Goal: Information Seeking & Learning: Learn about a topic

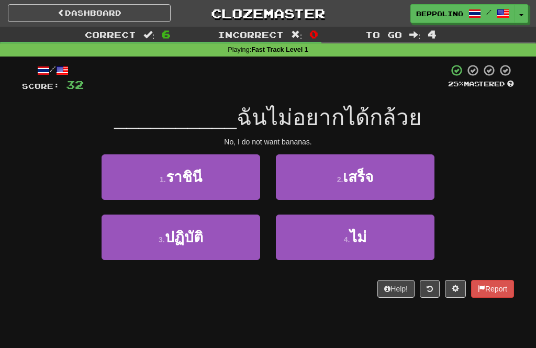
click at [370, 238] on button "4 . ไม่" at bounding box center [355, 237] width 159 height 46
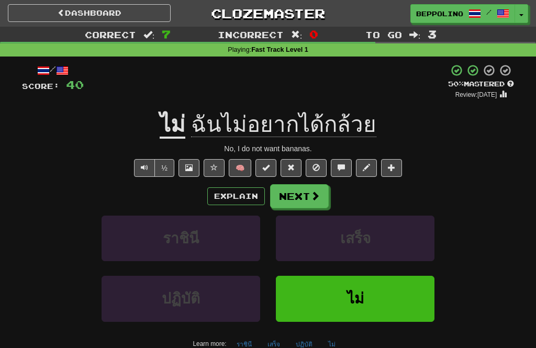
click at [310, 199] on span at bounding box center [314, 195] width 9 height 9
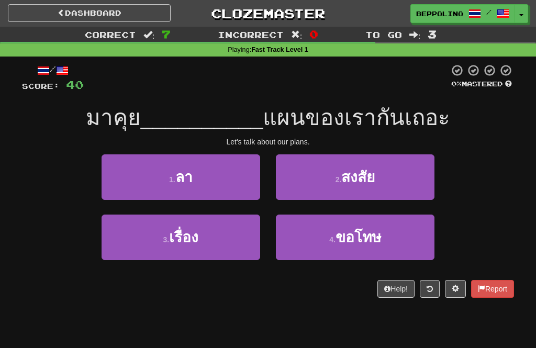
click at [189, 232] on span "เรื่อง" at bounding box center [183, 237] width 29 height 16
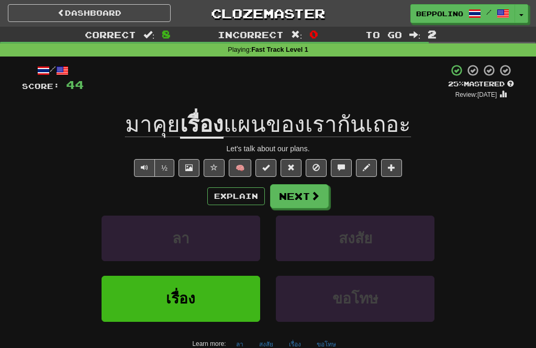
click at [233, 194] on button "Explain" at bounding box center [236, 196] width 58 height 18
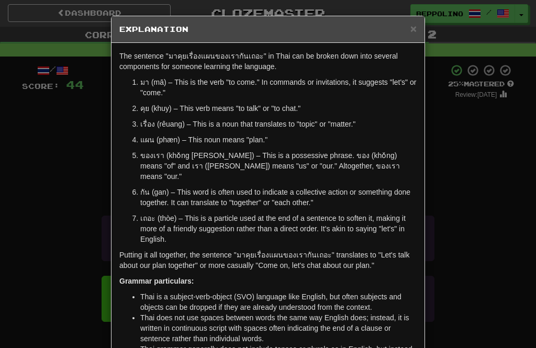
click at [414, 30] on span "×" at bounding box center [413, 28] width 6 height 12
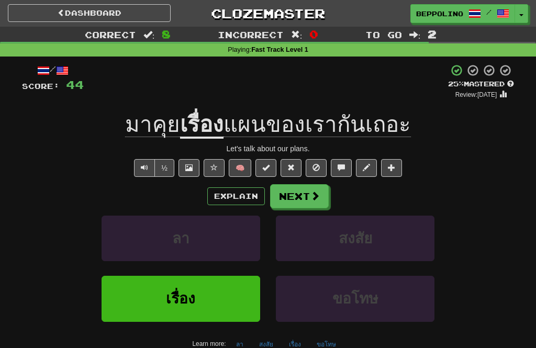
click at [304, 190] on button "Next" at bounding box center [299, 196] width 59 height 24
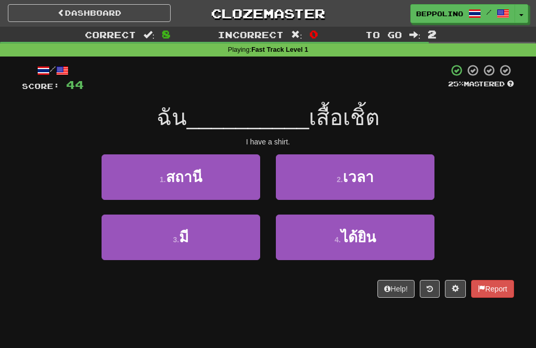
click at [215, 266] on div "3 . มี" at bounding box center [181, 244] width 174 height 60
click at [197, 238] on button "3 . มี" at bounding box center [180, 237] width 159 height 46
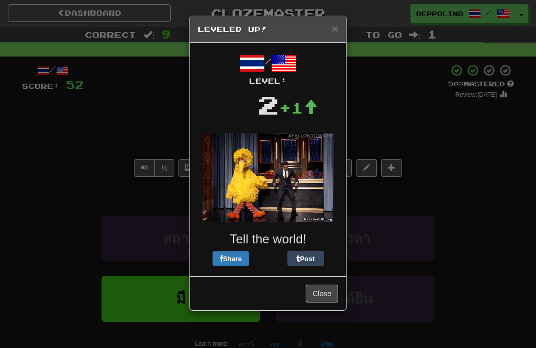
click at [322, 298] on button "Close" at bounding box center [322, 294] width 32 height 18
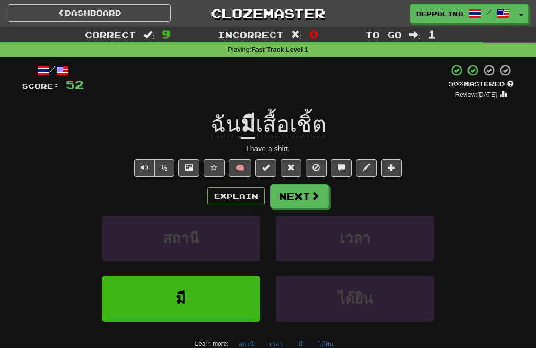
click at [304, 194] on button "Next" at bounding box center [299, 196] width 59 height 24
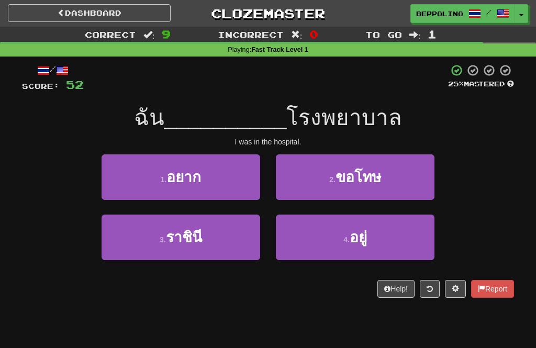
click at [363, 233] on span "อยู่" at bounding box center [357, 237] width 17 height 16
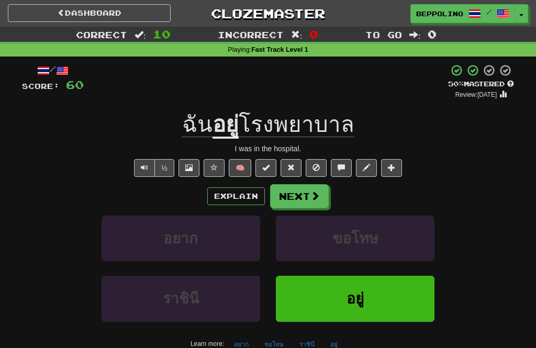
click at [299, 193] on button "Next" at bounding box center [299, 196] width 59 height 24
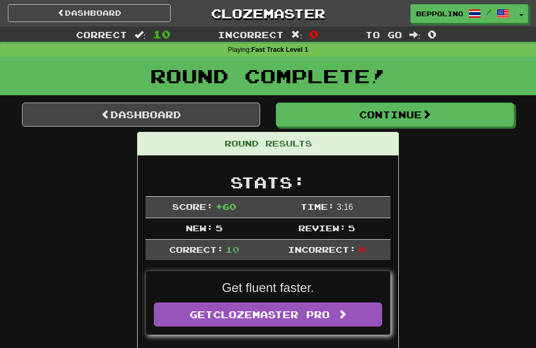
click at [420, 118] on button "Continue" at bounding box center [395, 115] width 238 height 24
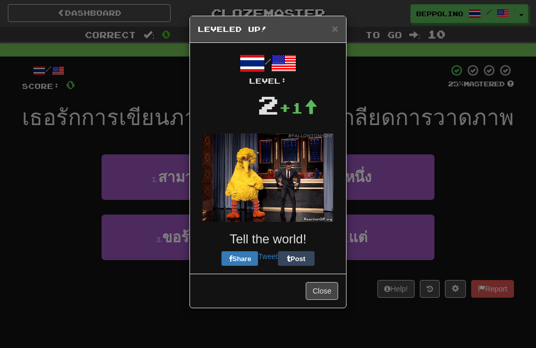
click at [321, 282] on button "Close" at bounding box center [322, 291] width 32 height 18
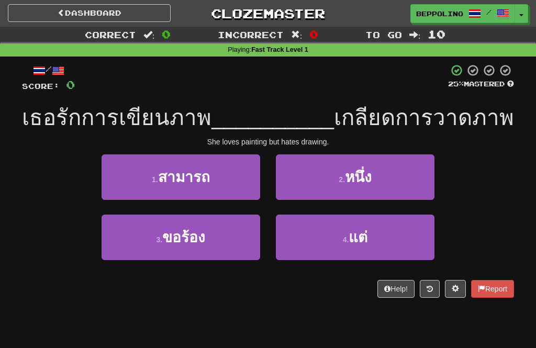
click at [361, 244] on span "แต่" at bounding box center [357, 237] width 19 height 16
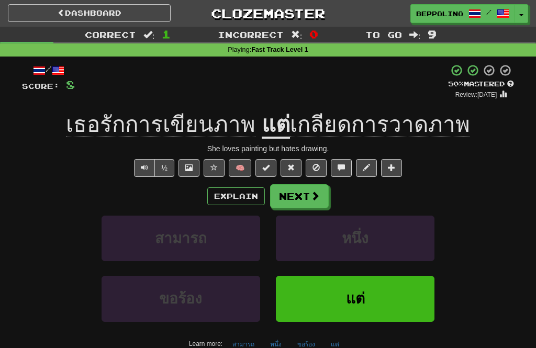
click at [236, 193] on button "Explain" at bounding box center [236, 196] width 58 height 18
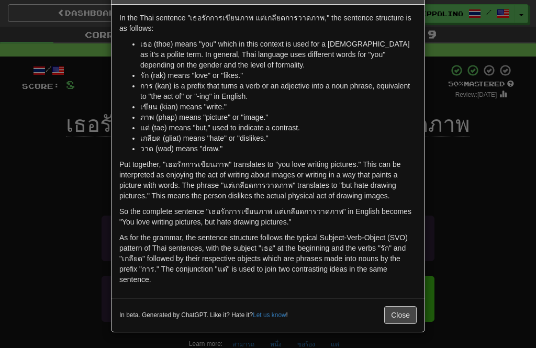
scroll to position [38, 0]
click at [399, 312] on button "Close" at bounding box center [400, 315] width 32 height 18
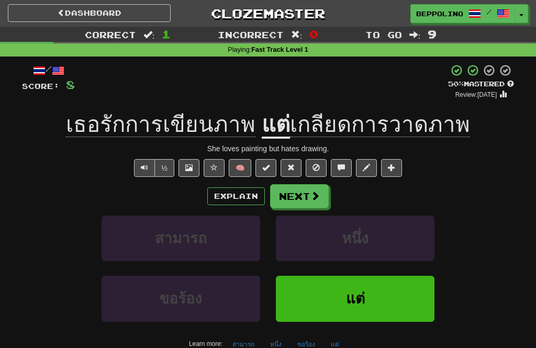
click at [302, 189] on button "Next" at bounding box center [299, 196] width 59 height 24
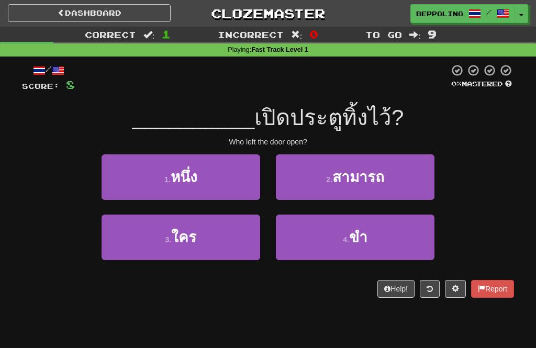
click at [192, 234] on span "ใคร" at bounding box center [183, 237] width 25 height 16
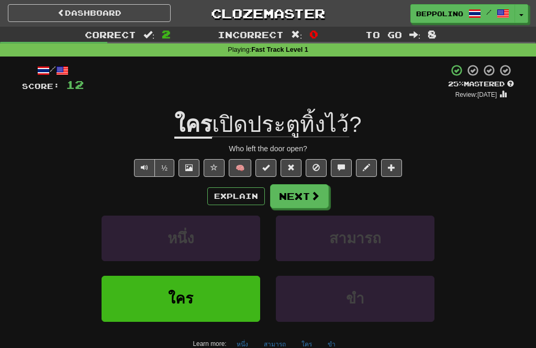
click at [234, 190] on button "Explain" at bounding box center [236, 196] width 58 height 18
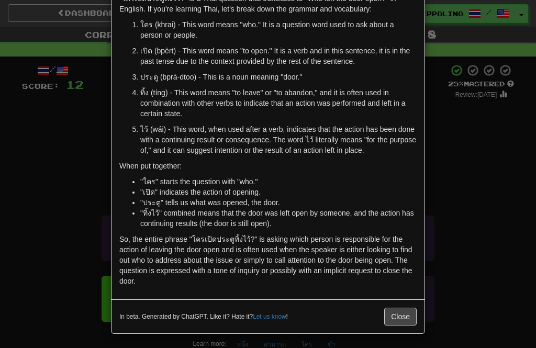
scroll to position [57, 0]
click at [405, 319] on button "Close" at bounding box center [400, 317] width 32 height 18
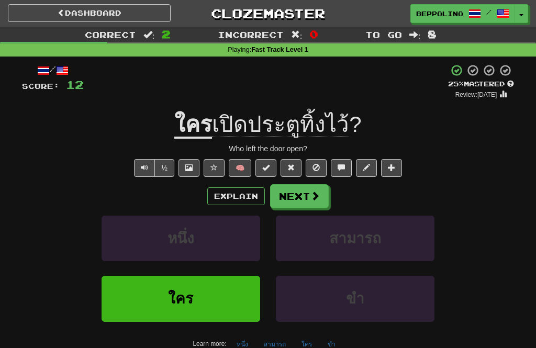
click at [302, 187] on button "Next" at bounding box center [299, 196] width 59 height 24
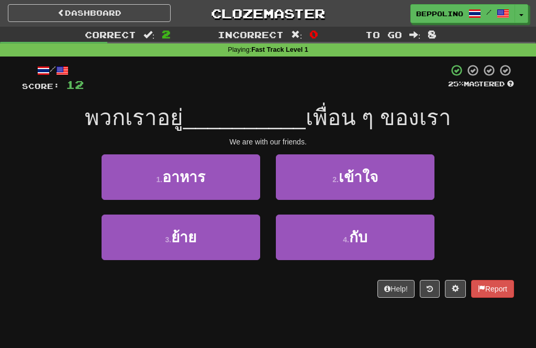
click at [302, 187] on button "2 . เข้าใจ" at bounding box center [355, 177] width 159 height 46
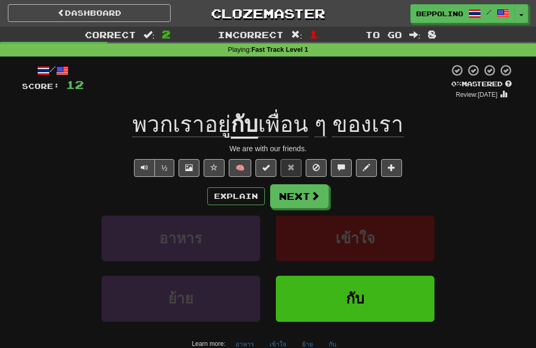
click at [370, 299] on button "กับ" at bounding box center [355, 299] width 159 height 46
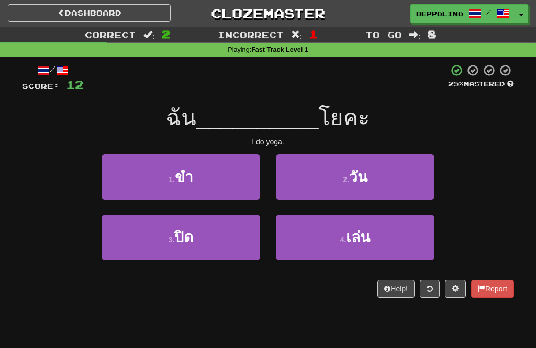
click at [364, 234] on span "เล่น" at bounding box center [358, 237] width 24 height 16
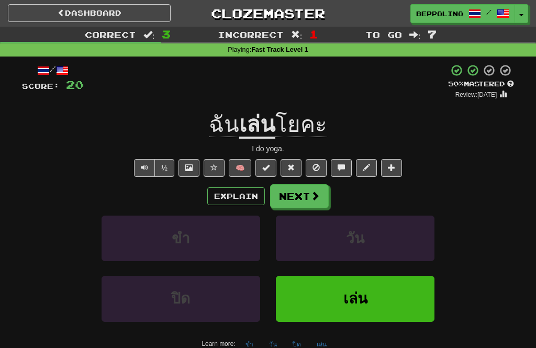
click at [303, 193] on button "Next" at bounding box center [299, 196] width 59 height 24
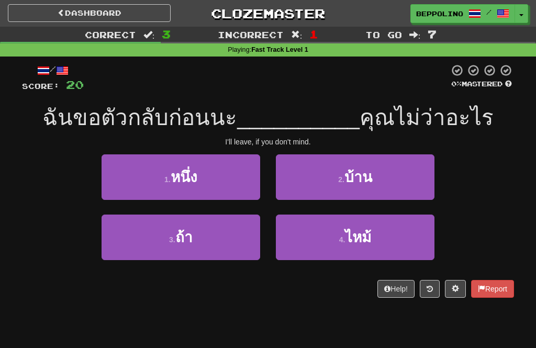
click at [189, 237] on span "ถ้า" at bounding box center [183, 237] width 17 height 16
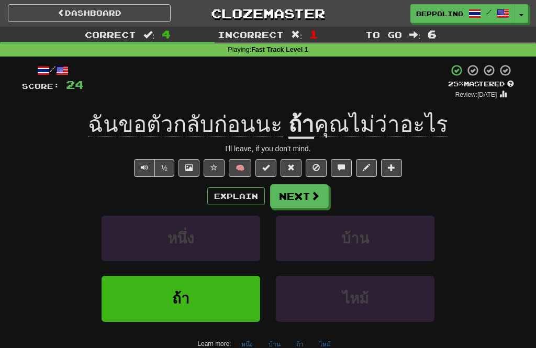
click at [142, 167] on span "Text-to-speech controls" at bounding box center [144, 167] width 7 height 7
click at [143, 165] on span "Text-to-speech controls" at bounding box center [144, 167] width 7 height 7
click at [150, 169] on button "Text-to-speech controls" at bounding box center [144, 168] width 21 height 18
click at [168, 164] on button "½" at bounding box center [164, 168] width 20 height 18
click at [172, 166] on button "½" at bounding box center [164, 168] width 20 height 18
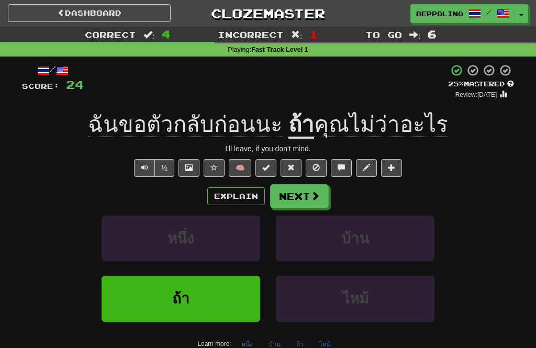
click at [163, 164] on button "½" at bounding box center [164, 168] width 20 height 18
click at [144, 168] on span "Text-to-speech controls" at bounding box center [144, 167] width 7 height 7
click at [161, 167] on button "½" at bounding box center [164, 168] width 20 height 18
click at [148, 166] on button "Text-to-speech controls" at bounding box center [144, 168] width 21 height 18
click at [168, 161] on button "½" at bounding box center [164, 168] width 20 height 18
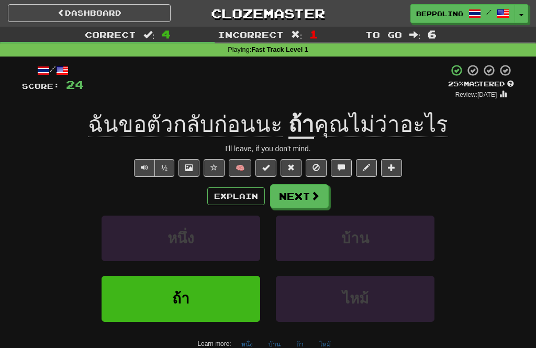
click at [169, 164] on button "½" at bounding box center [164, 168] width 20 height 18
click at [171, 161] on button "½" at bounding box center [164, 168] width 20 height 18
click at [173, 167] on button "½" at bounding box center [164, 168] width 20 height 18
click at [171, 166] on button "½" at bounding box center [164, 168] width 20 height 18
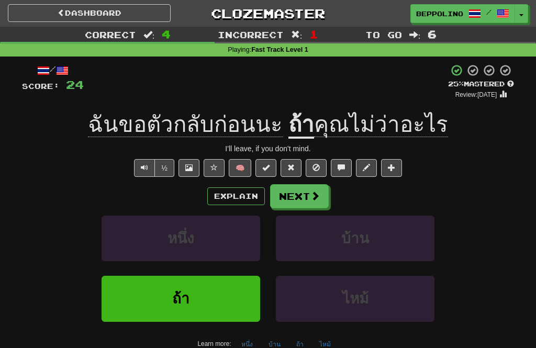
click at [165, 162] on button "½" at bounding box center [164, 168] width 20 height 18
click at [165, 169] on button "½" at bounding box center [164, 168] width 20 height 18
click at [167, 165] on button "½" at bounding box center [164, 168] width 20 height 18
click at [167, 168] on button "½" at bounding box center [164, 168] width 20 height 18
click at [293, 192] on button "Next" at bounding box center [299, 196] width 59 height 24
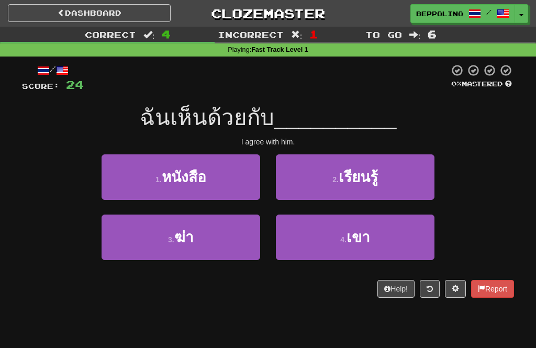
click at [357, 238] on span "เขา" at bounding box center [358, 237] width 24 height 16
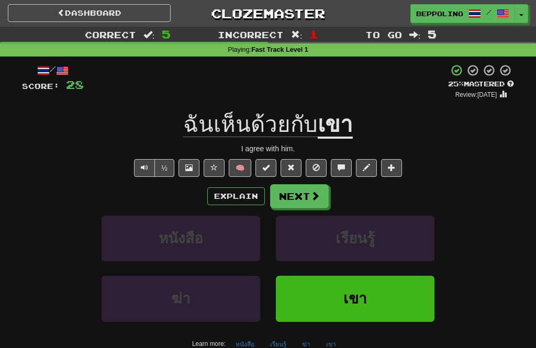
click at [165, 167] on button "½" at bounding box center [164, 168] width 20 height 18
click at [162, 169] on button "½" at bounding box center [164, 168] width 20 height 18
click at [163, 163] on button "½" at bounding box center [164, 168] width 20 height 18
click at [298, 196] on button "Next" at bounding box center [299, 196] width 59 height 24
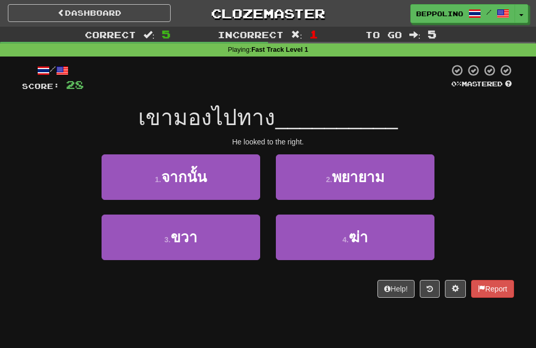
click at [190, 236] on span "ขวา" at bounding box center [184, 237] width 27 height 16
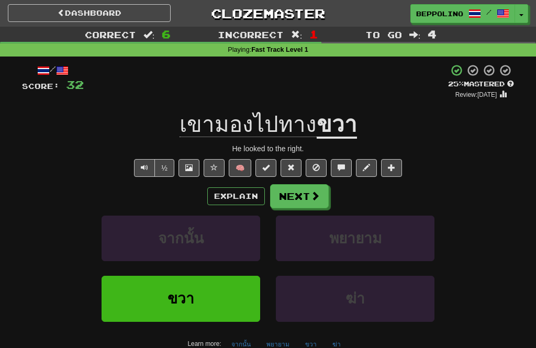
click at [304, 192] on button "Next" at bounding box center [299, 196] width 59 height 24
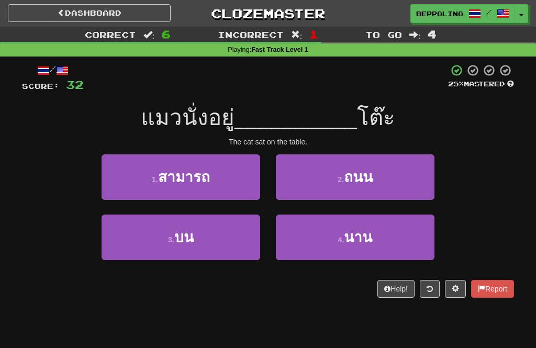
click at [187, 240] on span "บน" at bounding box center [183, 237] width 19 height 16
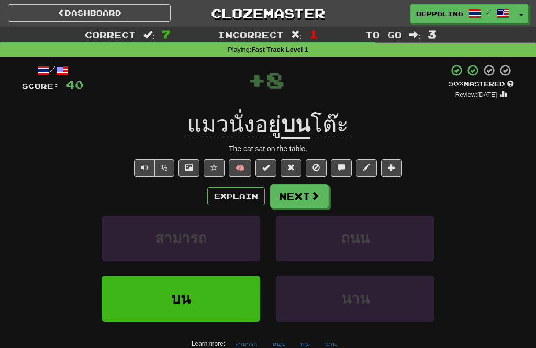
click at [166, 165] on button "½" at bounding box center [164, 168] width 20 height 18
click at [300, 197] on button "Next" at bounding box center [299, 196] width 59 height 24
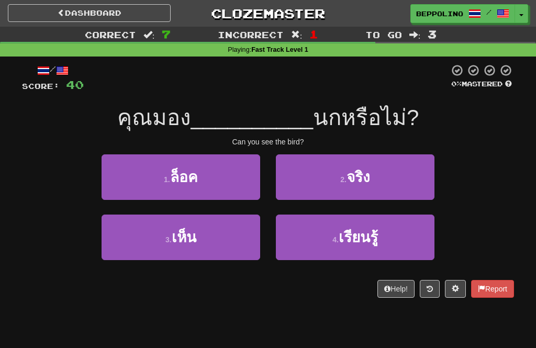
click at [184, 234] on span "เห็น" at bounding box center [184, 237] width 25 height 16
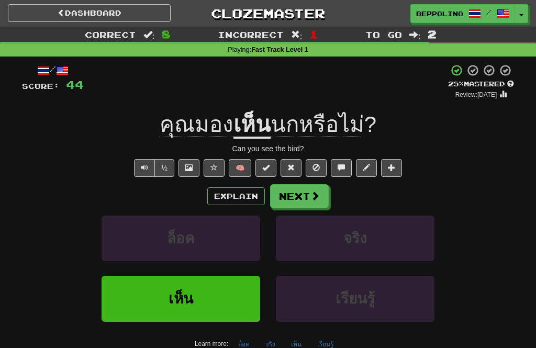
click at [162, 166] on button "½" at bounding box center [164, 168] width 20 height 18
click at [302, 194] on button "Next" at bounding box center [299, 196] width 59 height 24
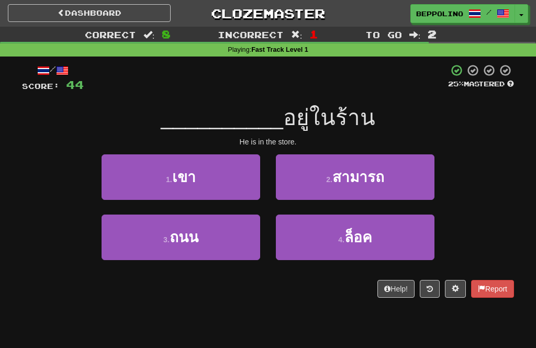
click at [193, 173] on span "เขา" at bounding box center [184, 177] width 24 height 16
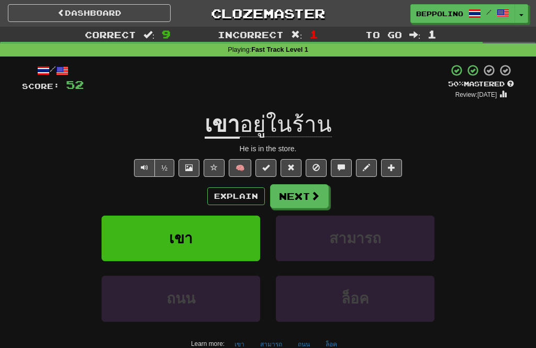
click at [299, 196] on button "Next" at bounding box center [299, 196] width 59 height 24
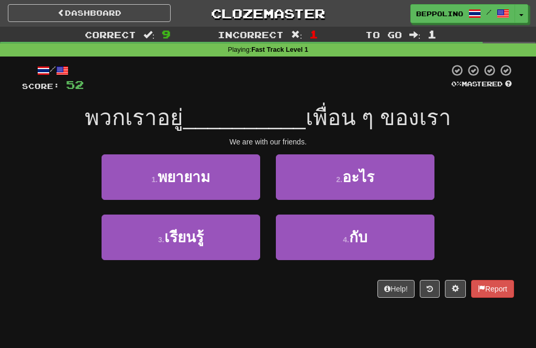
click at [359, 235] on span "กับ" at bounding box center [358, 237] width 18 height 16
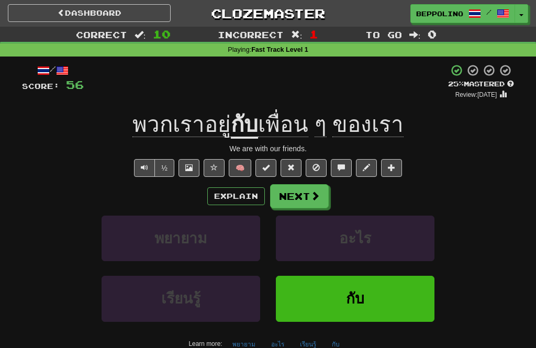
click at [301, 191] on button "Next" at bounding box center [299, 196] width 59 height 24
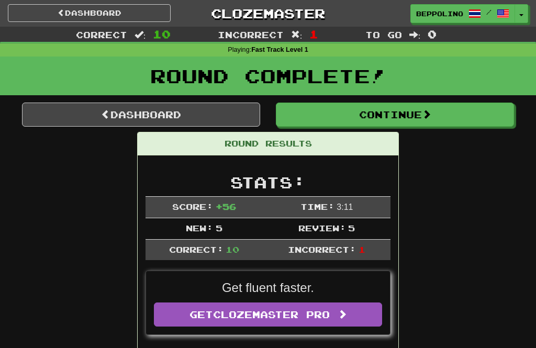
click at [421, 119] on button "Continue" at bounding box center [395, 115] width 238 height 24
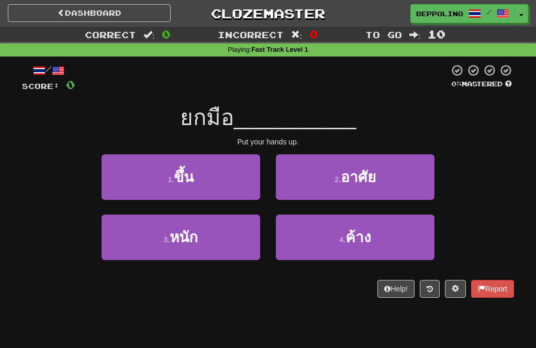
click at [195, 176] on button "1 . ขึ้น" at bounding box center [180, 177] width 159 height 46
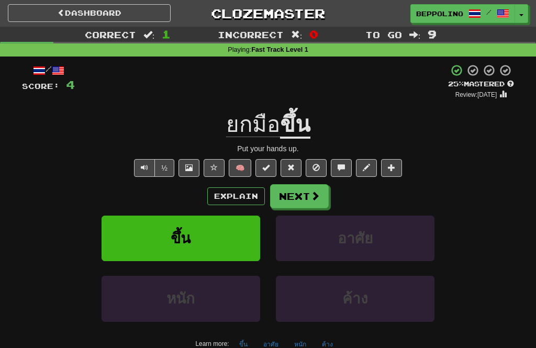
click at [239, 194] on button "Explain" at bounding box center [236, 196] width 58 height 18
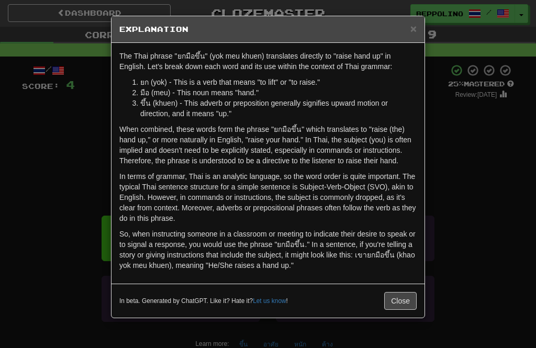
click at [400, 302] on button "Close" at bounding box center [400, 301] width 32 height 18
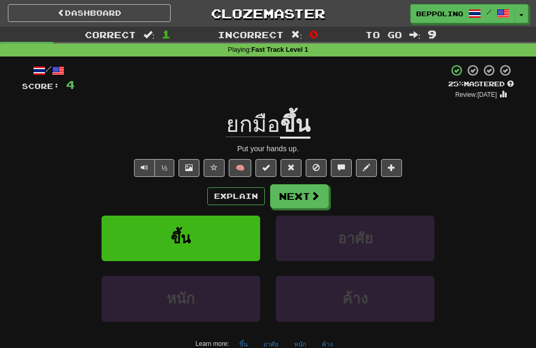
click at [298, 195] on button "Next" at bounding box center [299, 196] width 59 height 24
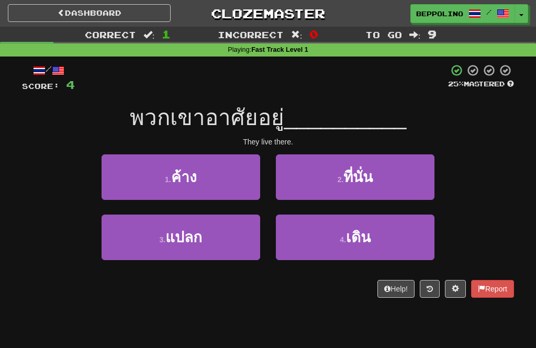
click at [367, 176] on span "ที่นั่น" at bounding box center [357, 177] width 29 height 16
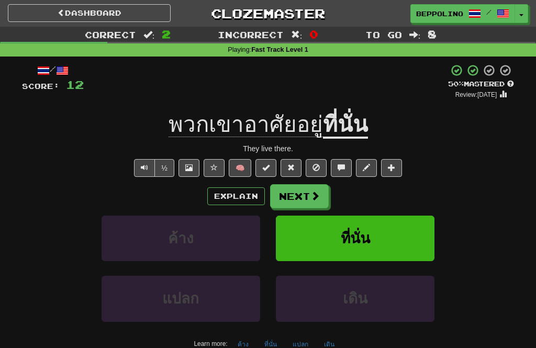
click at [300, 195] on button "Next" at bounding box center [299, 196] width 59 height 24
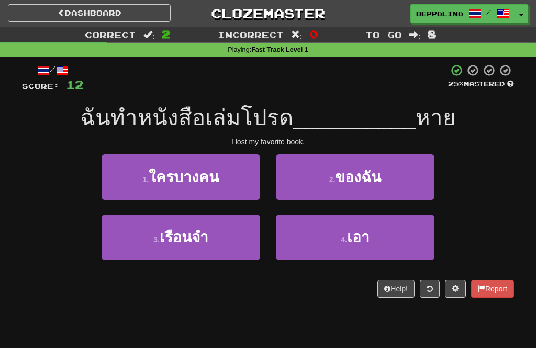
click at [376, 171] on span "ของฉัน" at bounding box center [358, 177] width 46 height 16
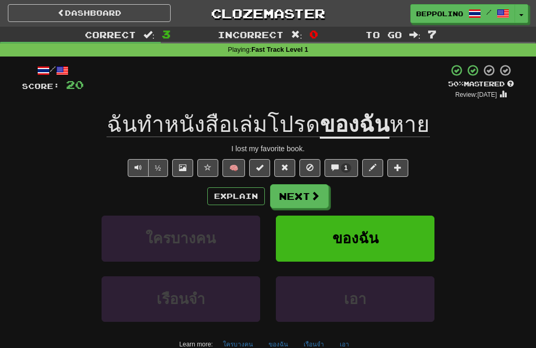
click at [161, 165] on button "½" at bounding box center [158, 168] width 20 height 18
click at [232, 194] on button "Explain" at bounding box center [236, 196] width 58 height 18
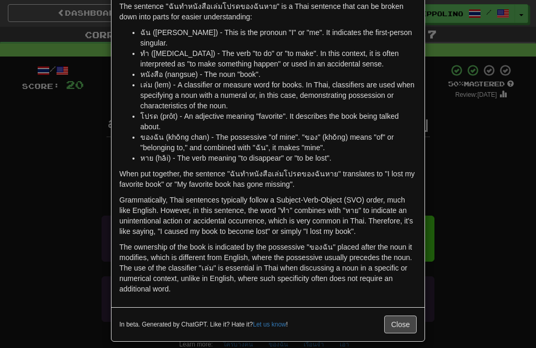
scroll to position [49, 0]
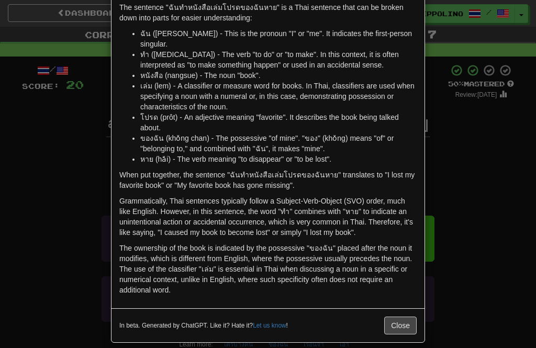
click at [401, 316] on button "Close" at bounding box center [400, 325] width 32 height 18
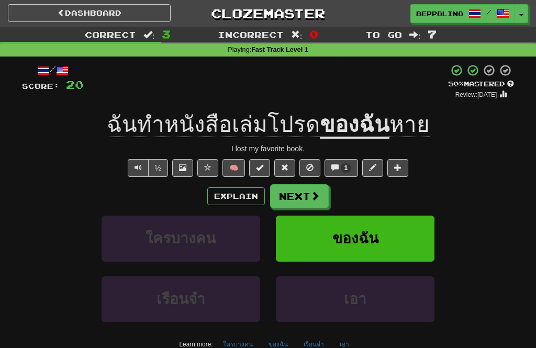
click at [297, 194] on button "Next" at bounding box center [299, 196] width 59 height 24
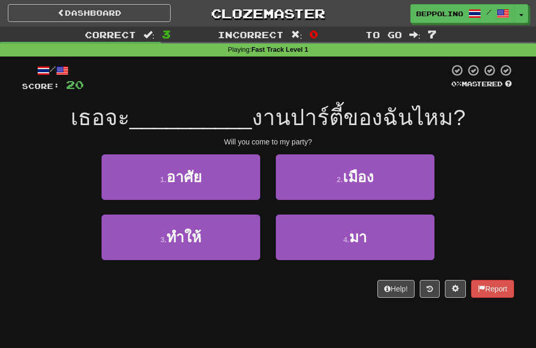
click at [364, 233] on span "มา" at bounding box center [358, 237] width 18 height 16
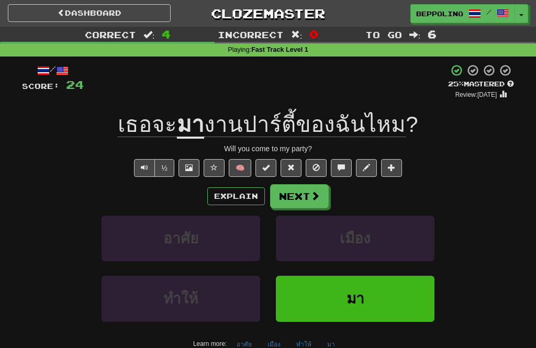
click at [308, 190] on button "Next" at bounding box center [299, 196] width 59 height 24
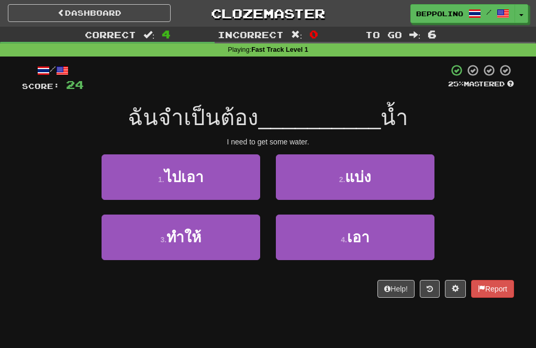
click at [368, 235] on span "เอา" at bounding box center [358, 237] width 22 height 16
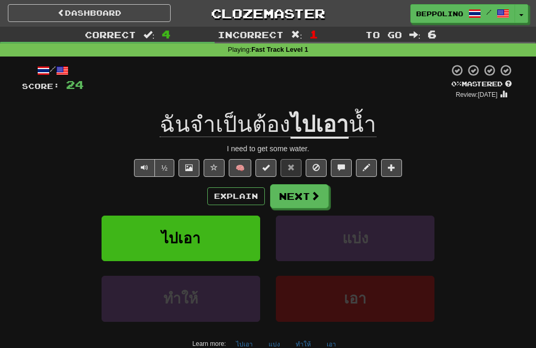
click at [232, 199] on button "Explain" at bounding box center [236, 196] width 58 height 18
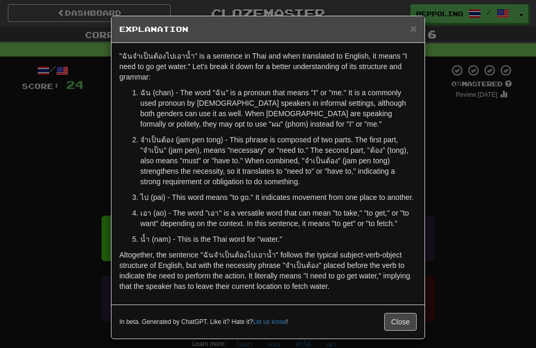
click at [405, 317] on button "Close" at bounding box center [400, 322] width 32 height 18
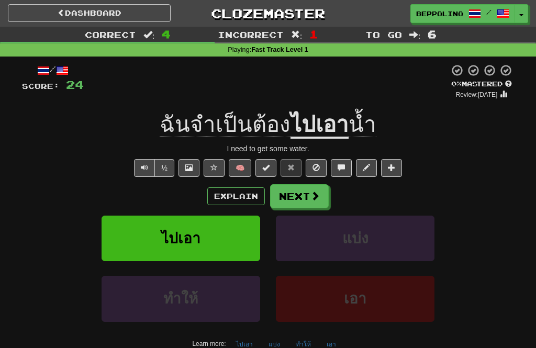
click at [313, 195] on span at bounding box center [314, 195] width 9 height 9
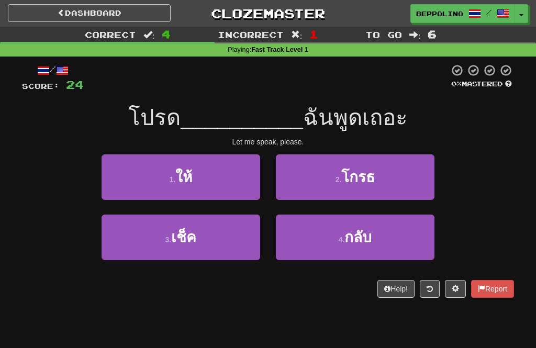
click at [200, 180] on button "1 . ให้" at bounding box center [180, 177] width 159 height 46
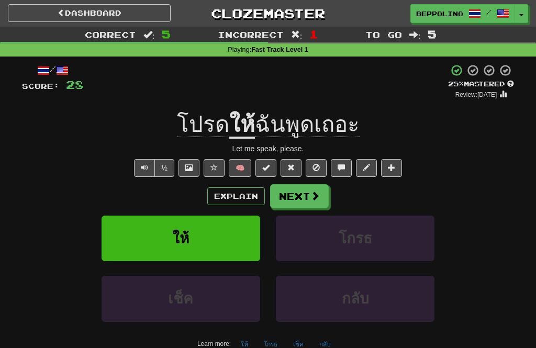
click at [235, 193] on button "Explain" at bounding box center [236, 196] width 58 height 18
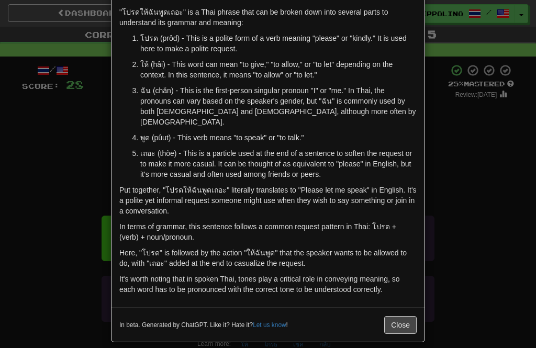
scroll to position [43, 0]
click at [404, 316] on button "Close" at bounding box center [400, 325] width 32 height 18
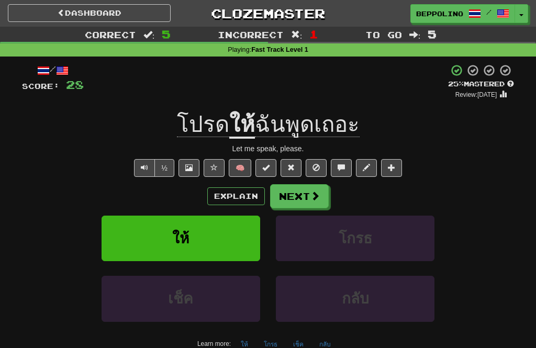
click at [307, 193] on button "Next" at bounding box center [299, 196] width 59 height 24
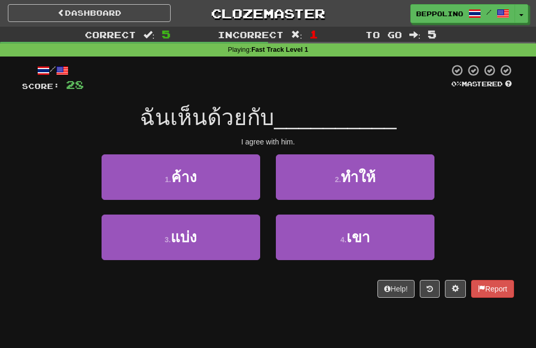
click at [364, 233] on span "เขา" at bounding box center [358, 237] width 24 height 16
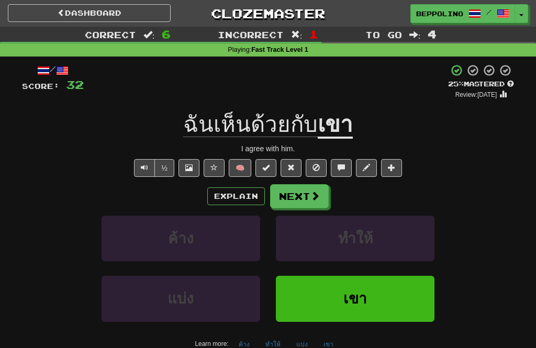
click at [300, 194] on button "Next" at bounding box center [299, 196] width 59 height 24
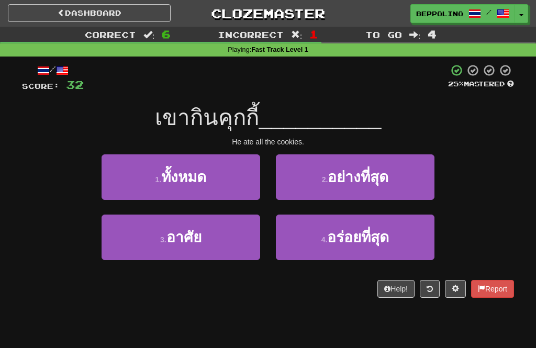
click at [184, 171] on span "ทั้งหมด" at bounding box center [183, 177] width 45 height 16
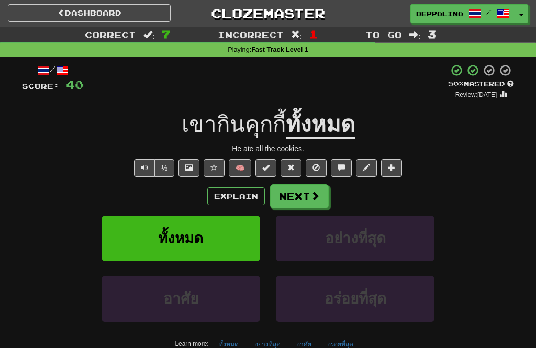
click at [302, 188] on button "Next" at bounding box center [299, 196] width 59 height 24
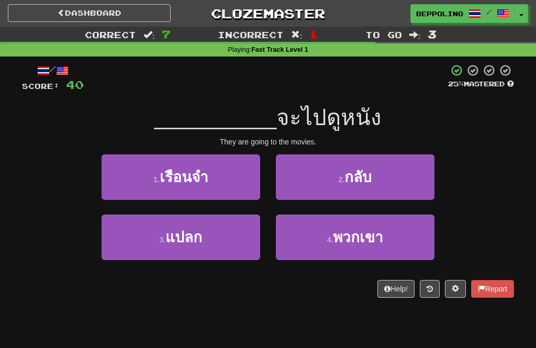
click at [360, 237] on span "พวกเขา" at bounding box center [358, 237] width 50 height 16
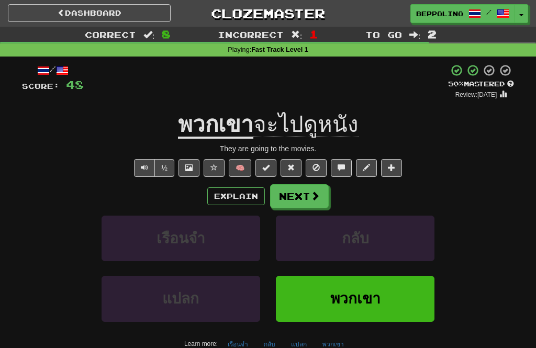
click at [301, 193] on button "Next" at bounding box center [299, 196] width 59 height 24
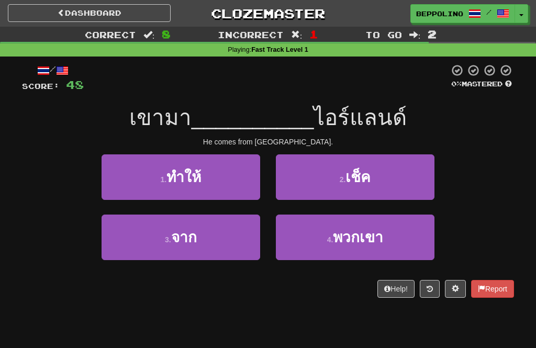
click at [187, 242] on span "จาก" at bounding box center [184, 237] width 26 height 16
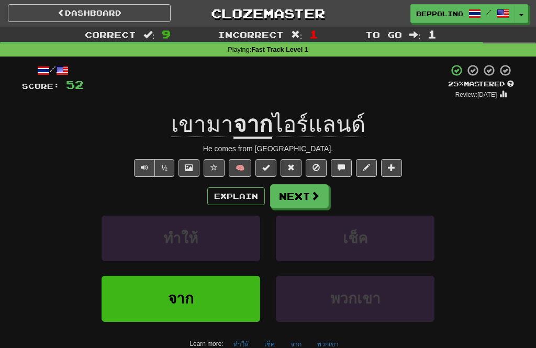
click at [296, 189] on button "Next" at bounding box center [299, 196] width 59 height 24
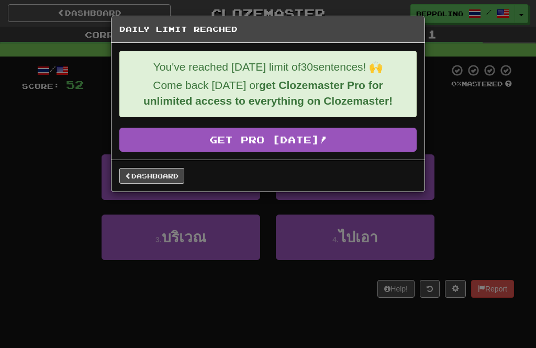
click at [148, 176] on link "Dashboard" at bounding box center [151, 176] width 65 height 16
